Goal: Transaction & Acquisition: Book appointment/travel/reservation

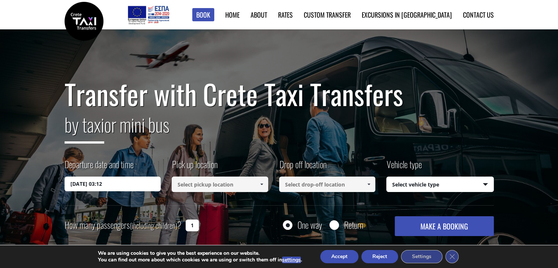
click at [196, 184] on input at bounding box center [220, 183] width 96 height 15
click at [261, 184] on span at bounding box center [261, 184] width 6 height 6
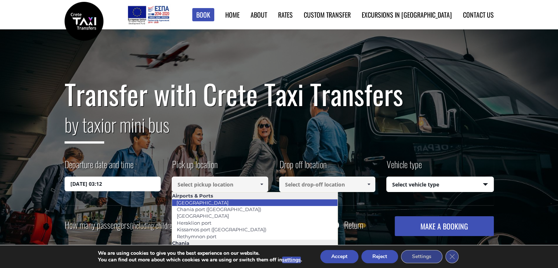
click at [208, 201] on link "[GEOGRAPHIC_DATA]" at bounding box center [203, 202] width 62 height 10
type input "[GEOGRAPHIC_DATA]"
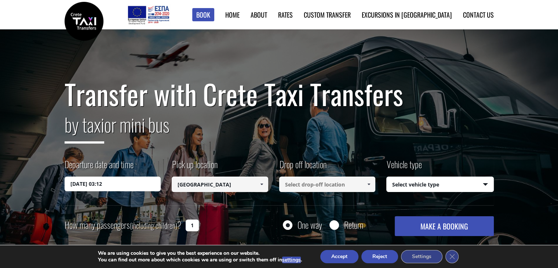
click at [370, 182] on span at bounding box center [368, 184] width 6 height 6
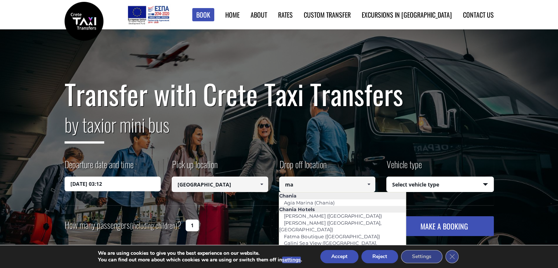
type input "m"
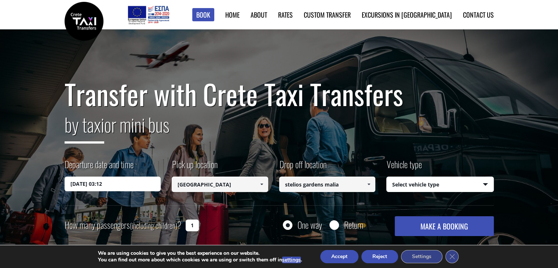
type input "stelios gardens malia"
click at [449, 186] on select "Select vehicle type Taxi (4 passengers) Mercedes E Class Mini Van (7 passengers…" at bounding box center [439, 184] width 107 height 15
select select "540"
click at [386, 177] on select "Select vehicle type Taxi (4 passengers) Mercedes E Class Mini Van (7 passengers…" at bounding box center [439, 184] width 107 height 15
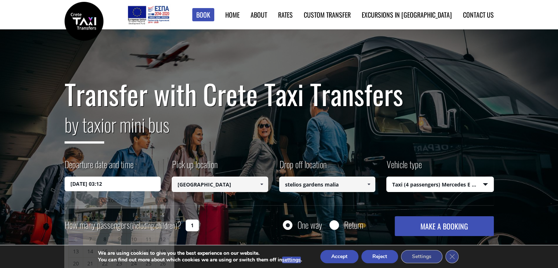
click at [121, 183] on input "[DATE] 03:12" at bounding box center [113, 183] width 96 height 15
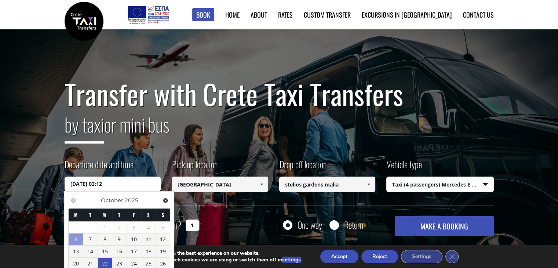
click at [107, 260] on link "22" at bounding box center [105, 263] width 14 height 12
type input "[DATE] 00:00"
click at [106, 182] on input "[DATE] 00:00" at bounding box center [113, 183] width 96 height 15
click at [103, 184] on input "[DATE] 00:00" at bounding box center [113, 183] width 96 height 15
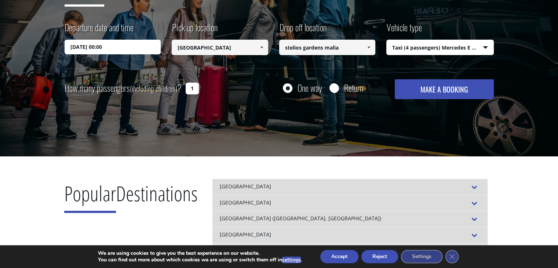
scroll to position [139, 0]
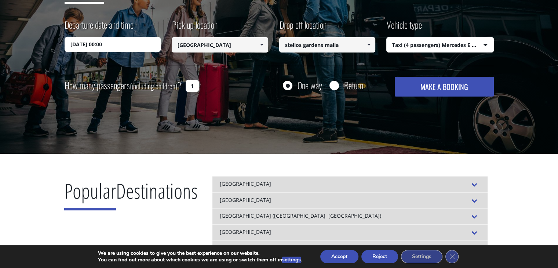
click at [196, 83] on input "1" at bounding box center [191, 86] width 13 height 12
type input "3"
click at [120, 45] on input "[DATE] 00:00" at bounding box center [113, 44] width 96 height 15
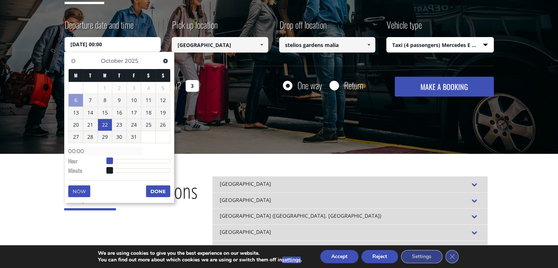
type input "[DATE] 01:00"
type input "01:00"
type input "[DATE] 02:00"
type input "02:00"
type input "[DATE] 03:00"
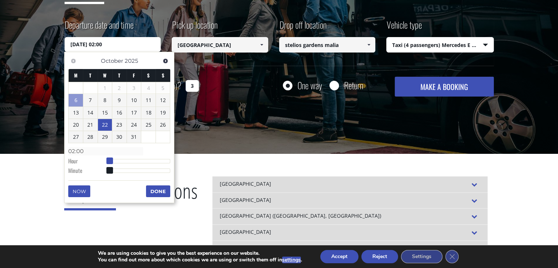
type input "03:00"
type input "[DATE] 04:00"
type input "04:00"
type input "[DATE] 05:00"
type input "05:00"
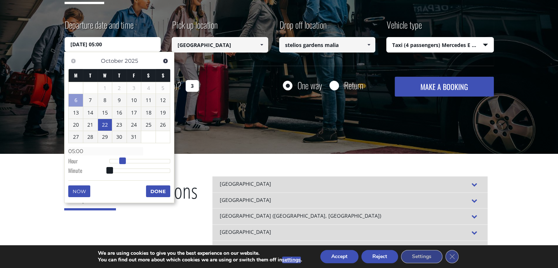
type input "[DATE] 06:00"
type input "06:00"
type input "[DATE] 07:00"
type input "07:00"
type input "[DATE] 08:00"
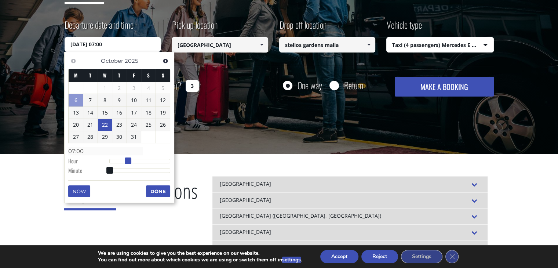
type input "08:00"
type input "[DATE] 09:00"
type input "09:00"
type input "[DATE] 10:00"
type input "10:00"
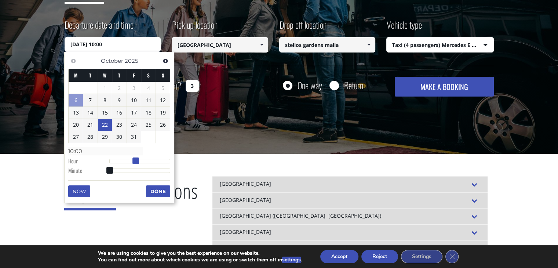
type input "[DATE] 11:00"
type input "11:00"
drag, startPoint x: 110, startPoint y: 159, endPoint x: 140, endPoint y: 161, distance: 29.7
click at [140, 161] on span at bounding box center [138, 160] width 7 height 7
click at [152, 190] on button "Done" at bounding box center [158, 191] width 24 height 12
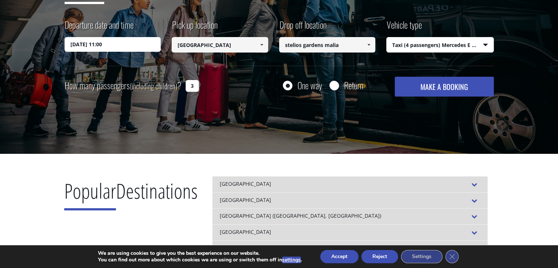
click at [337, 84] on input "Return" at bounding box center [333, 85] width 9 height 9
radio input "true"
type input "stelios gardens malia"
type input "[GEOGRAPHIC_DATA]"
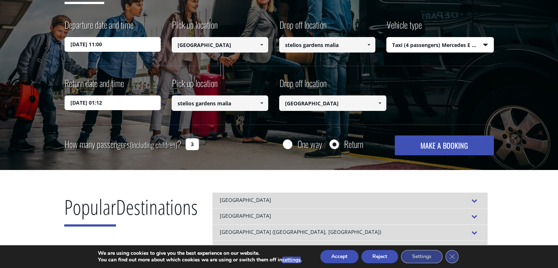
click at [117, 102] on input "[DATE] 01:12" at bounding box center [113, 102] width 96 height 15
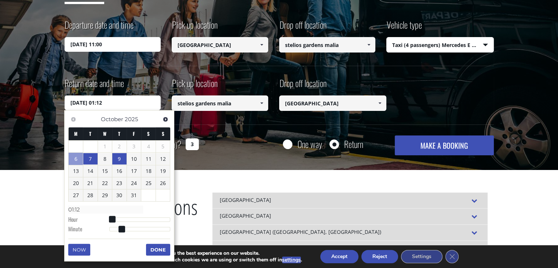
click at [120, 156] on link "9" at bounding box center [119, 159] width 14 height 12
click at [94, 192] on link "28" at bounding box center [90, 195] width 14 height 12
drag, startPoint x: 111, startPoint y: 218, endPoint x: 120, endPoint y: 217, distance: 9.2
type input "[DATE] 06:12"
type input "06:12"
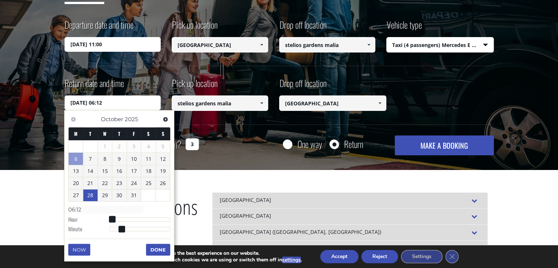
drag, startPoint x: 120, startPoint y: 217, endPoint x: 125, endPoint y: 217, distance: 4.8
click at [125, 217] on div at bounding box center [139, 219] width 61 height 4
type input "[DATE] 07:12"
type input "07:12"
click at [129, 217] on div at bounding box center [139, 219] width 61 height 4
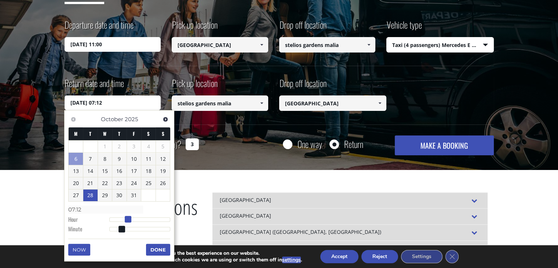
type input "[DATE] 08:12"
type input "08:12"
type input "[DATE] 09:12"
type input "09:12"
type input "[DATE] 10:12"
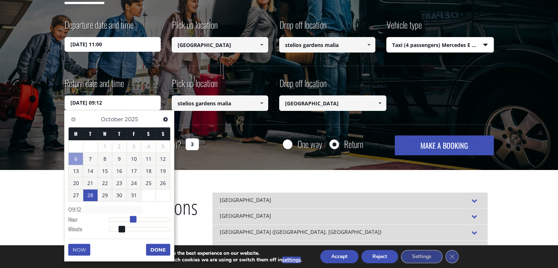
type input "10:12"
drag, startPoint x: 129, startPoint y: 217, endPoint x: 136, endPoint y: 217, distance: 7.3
click at [136, 217] on span at bounding box center [135, 219] width 7 height 7
type input "[DATE] 10:11"
type input "10:11"
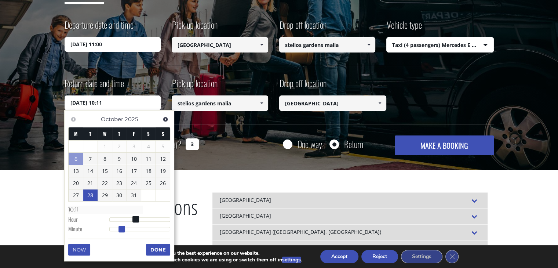
type input "[DATE] 10:10"
type input "10:10"
type input "[DATE] 10:09"
type input "10:09"
type input "[DATE] 10:08"
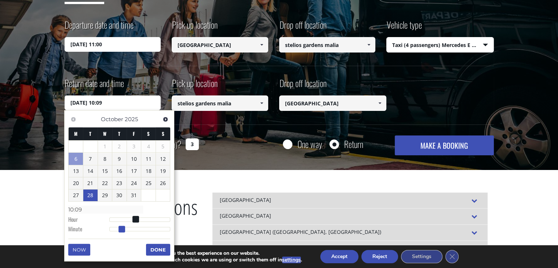
type input "10:08"
type input "[DATE] 10:07"
type input "10:07"
type input "[DATE] 10:06"
type input "10:06"
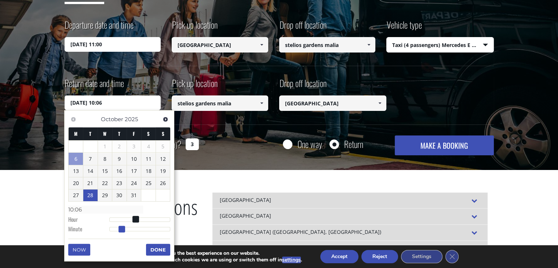
type input "[DATE] 10:05"
type input "10:05"
type input "[DATE] 10:04"
type input "10:04"
type input "[DATE] 10:03"
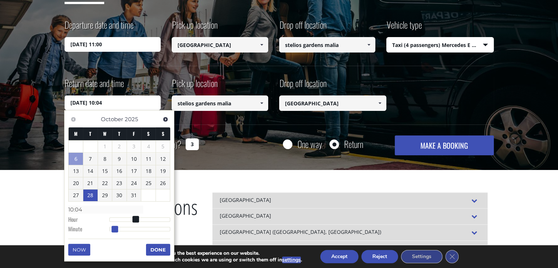
type input "10:03"
type input "[DATE] 10:02"
type input "10:02"
type input "[DATE] 10:01"
type input "10:01"
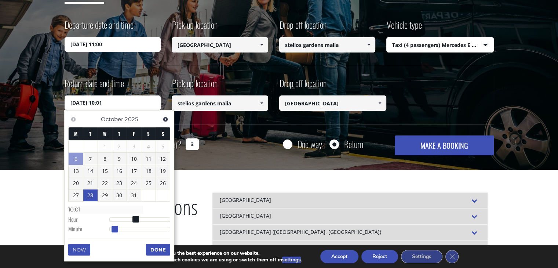
type input "[DATE] 10:00"
type input "10:00"
drag, startPoint x: 122, startPoint y: 227, endPoint x: 104, endPoint y: 229, distance: 17.7
click at [104, 229] on dl "Time 10:00 Hour Minute Second Millisecond Microsecond Time Zone -1200 -1100 -10…" at bounding box center [119, 218] width 102 height 31
type input "[DATE] 09:00"
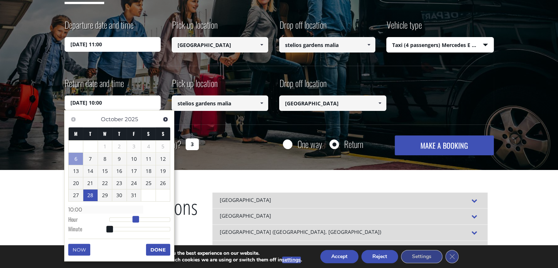
type input "09:00"
type input "[DATE] 08:00"
type input "08:00"
drag, startPoint x: 137, startPoint y: 217, endPoint x: 132, endPoint y: 217, distance: 5.5
click at [132, 217] on span at bounding box center [130, 219] width 7 height 7
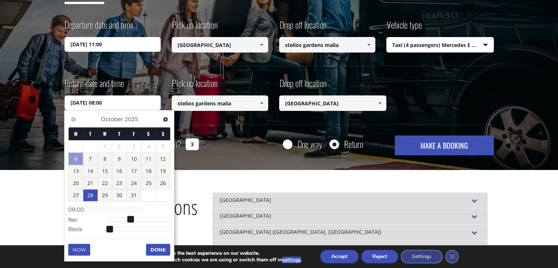
click at [154, 248] on button "Done" at bounding box center [158, 249] width 24 height 12
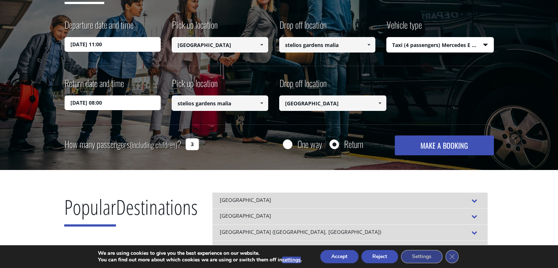
click at [434, 144] on button "MAKE A BOOKING" at bounding box center [443, 145] width 99 height 20
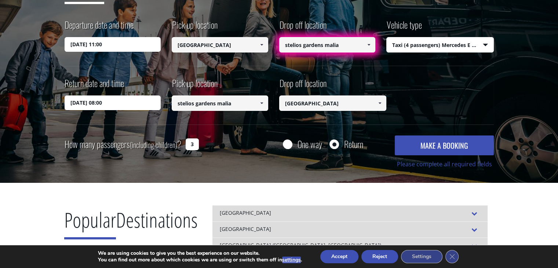
click at [369, 46] on span at bounding box center [368, 45] width 6 height 6
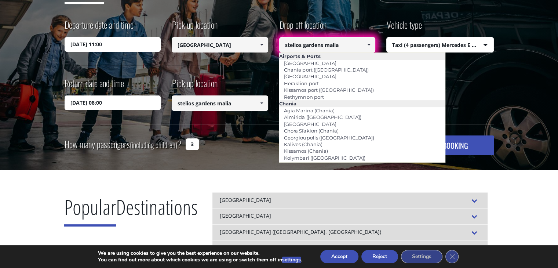
drag, startPoint x: 326, startPoint y: 45, endPoint x: 276, endPoint y: 44, distance: 49.9
click at [276, 44] on div "Departure date and time [DATE] 11:00 Pick up location Select pickup location Se…" at bounding box center [279, 41] width 429 height 47
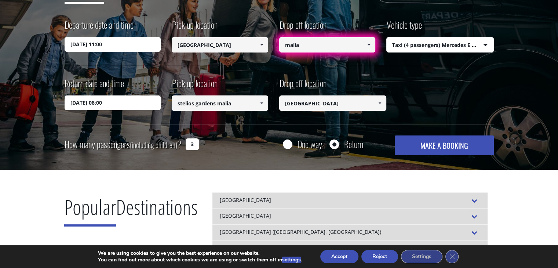
click at [328, 43] on input "malia" at bounding box center [327, 44] width 96 height 15
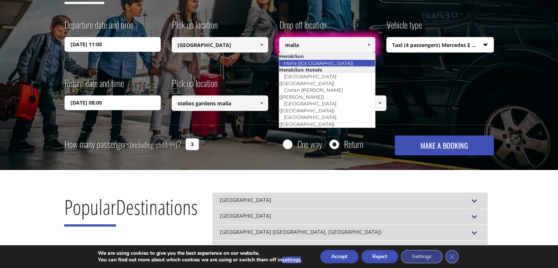
click at [325, 62] on link "Malia ([GEOGRAPHIC_DATA])" at bounding box center [318, 63] width 79 height 10
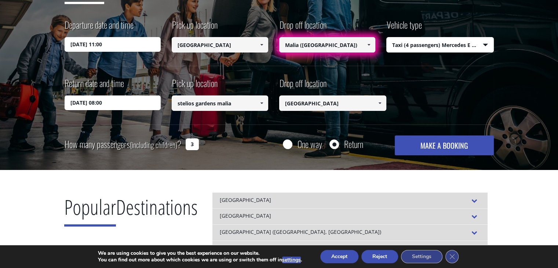
drag, startPoint x: 334, startPoint y: 46, endPoint x: 298, endPoint y: 43, distance: 36.7
click at [298, 43] on input "Malia ([GEOGRAPHIC_DATA])" at bounding box center [327, 44] width 96 height 15
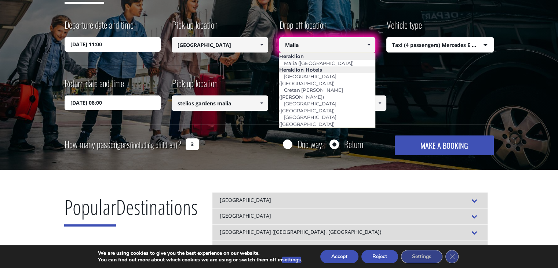
type input "Malia"
click at [394, 135] on button "MAKE A BOOKING" at bounding box center [443, 145] width 99 height 20
